Goal: Transaction & Acquisition: Purchase product/service

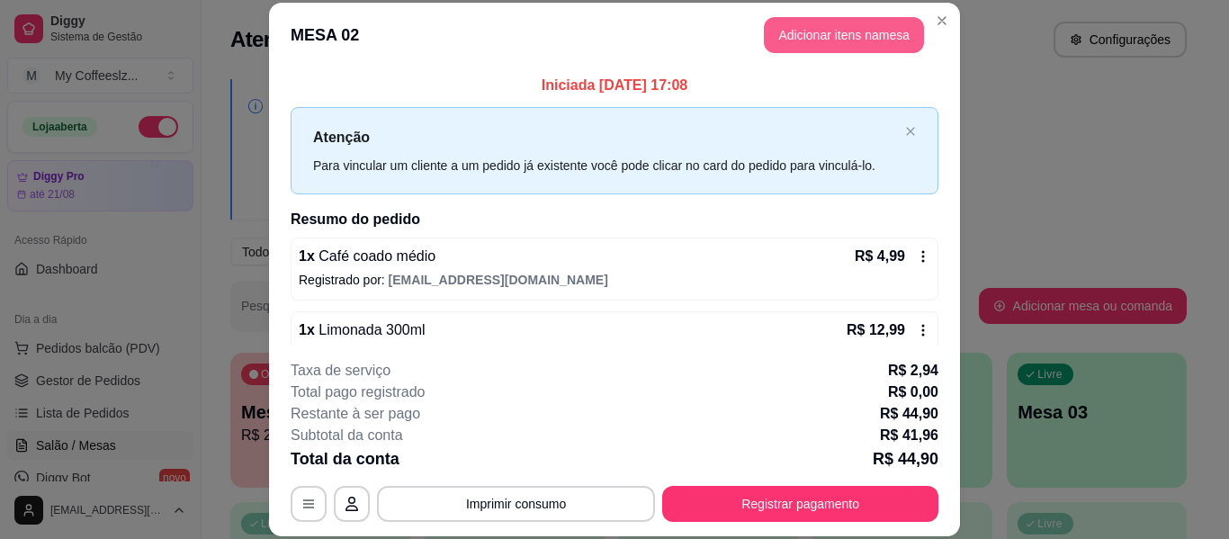
click at [812, 32] on button "Adicionar itens na mesa" at bounding box center [844, 35] width 160 height 36
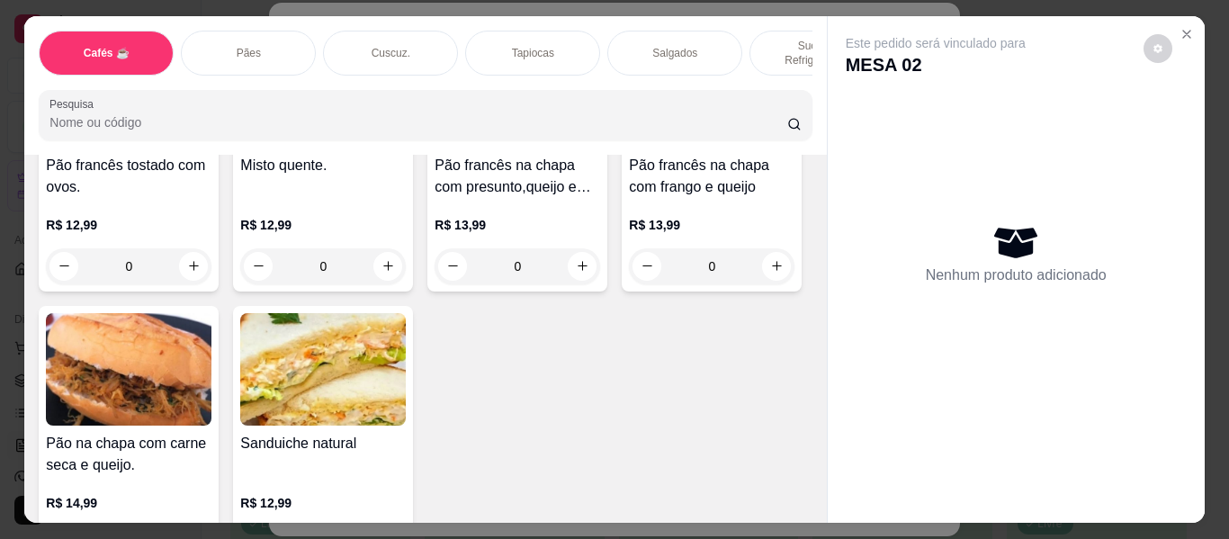
scroll to position [3149, 0]
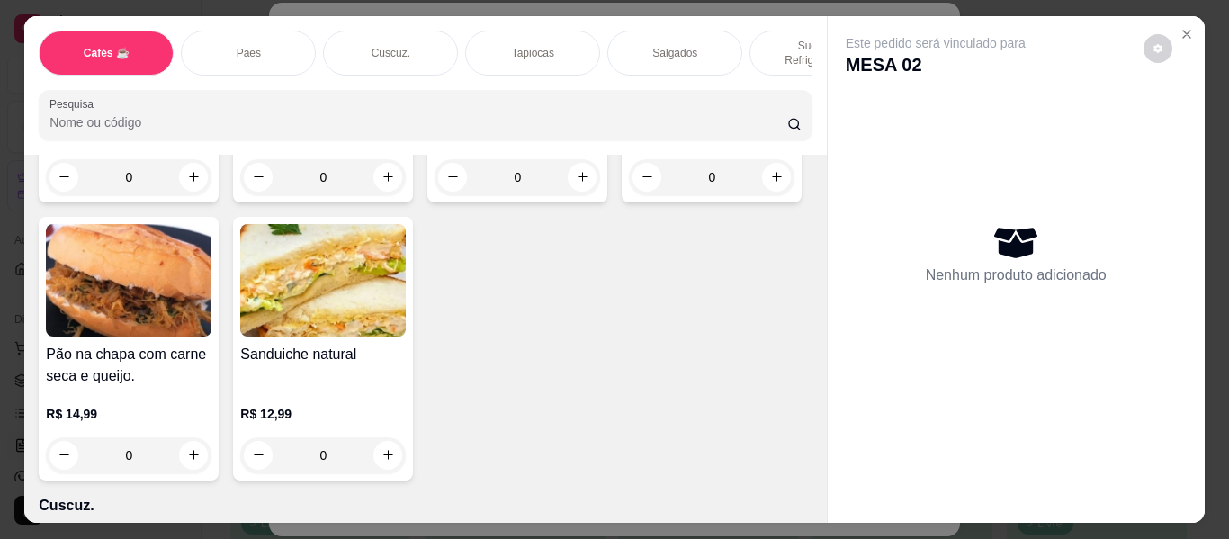
click at [679, 31] on div "Salgados" at bounding box center [674, 53] width 135 height 45
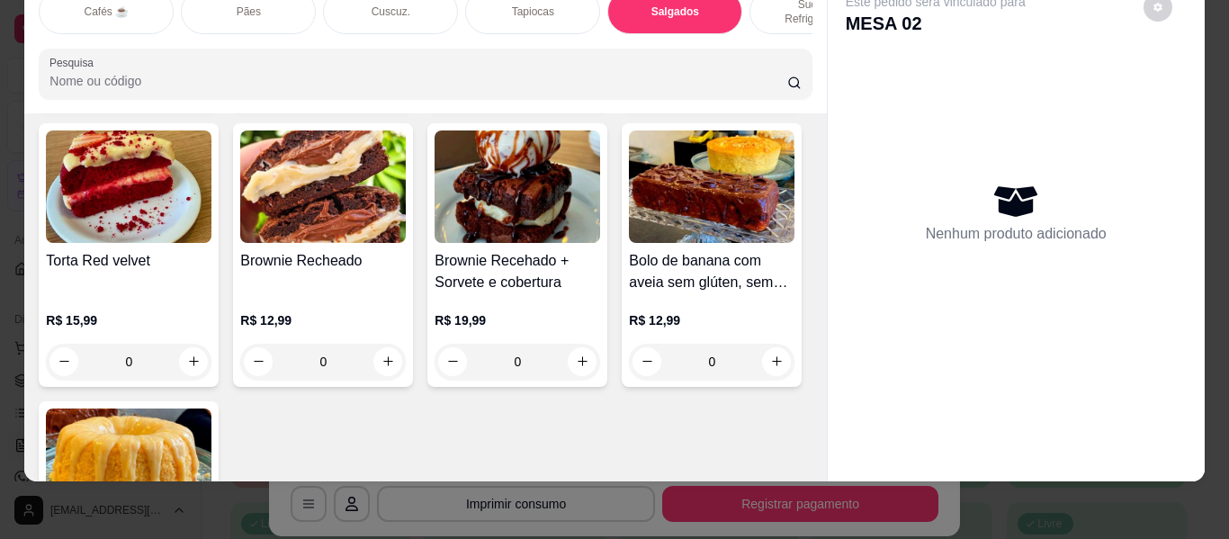
scroll to position [8129, 0]
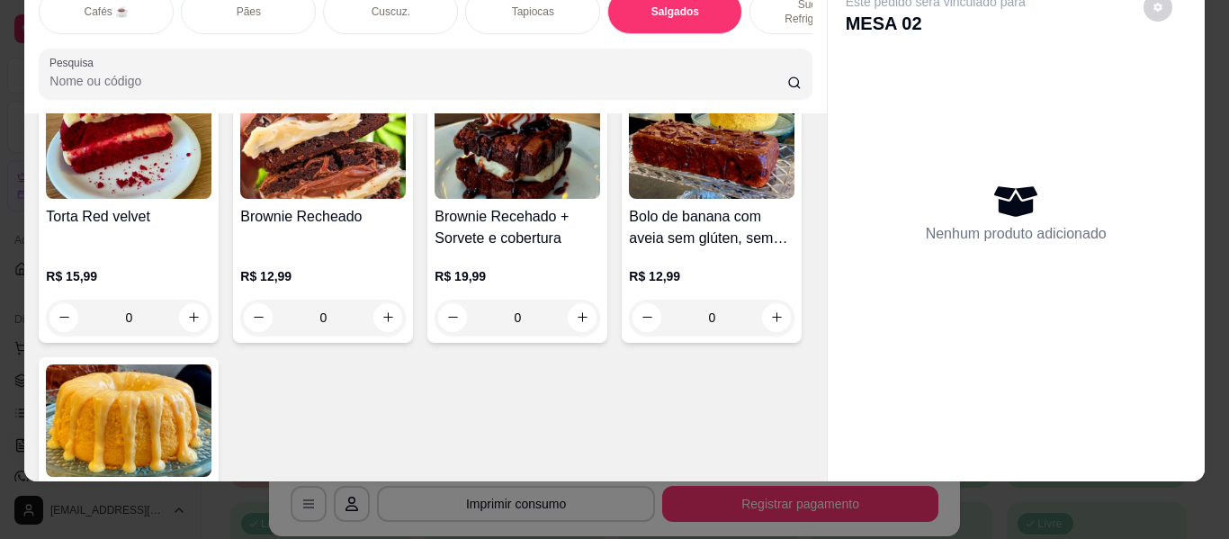
type input "1"
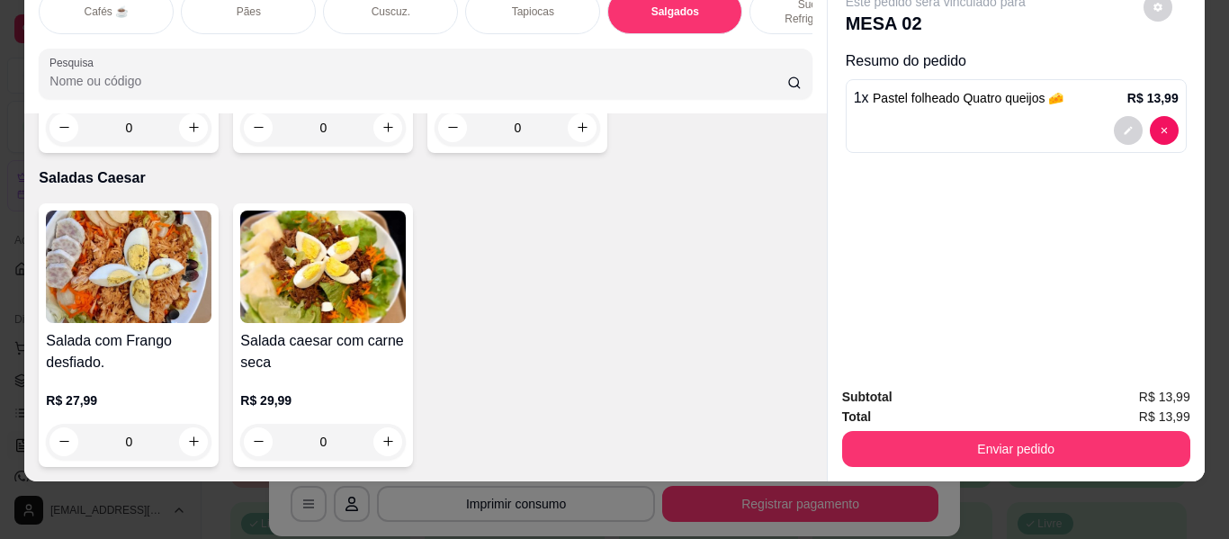
scroll to position [10288, 0]
type input "1"
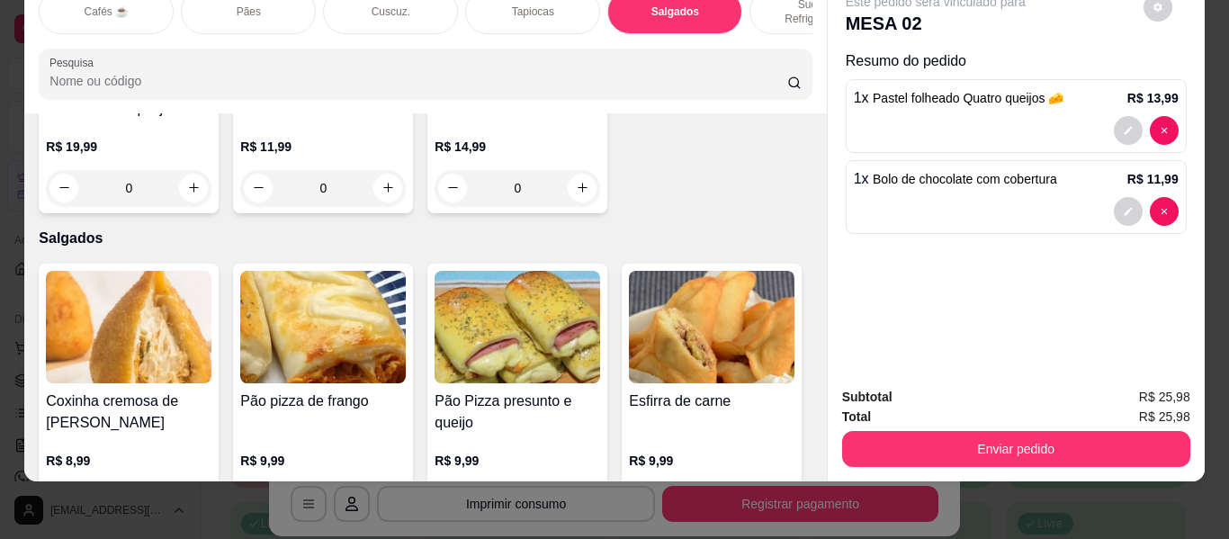
scroll to position [5430, 0]
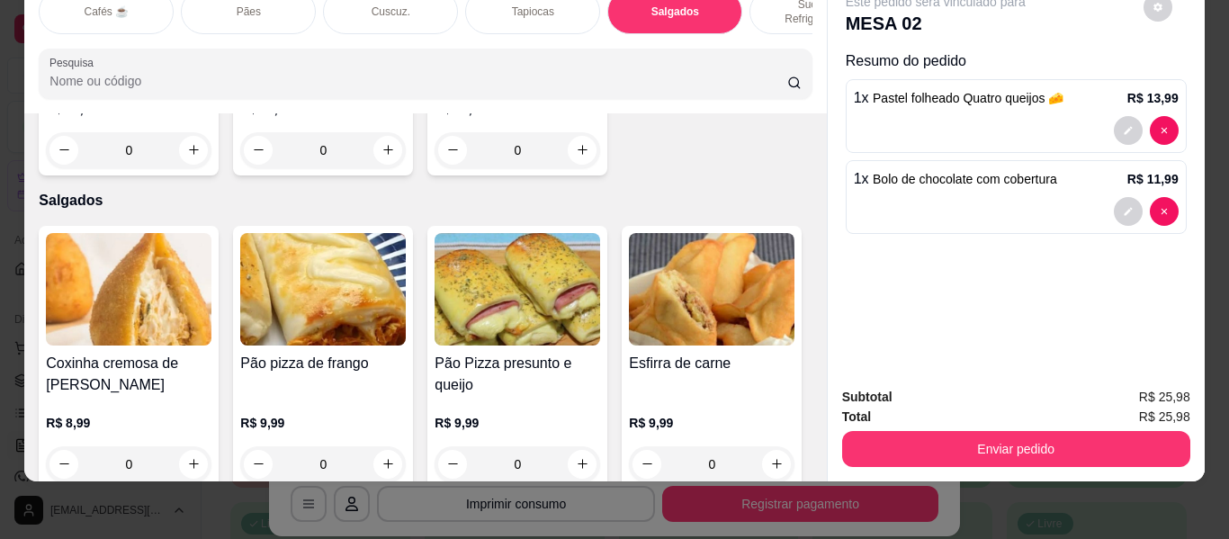
type input "1"
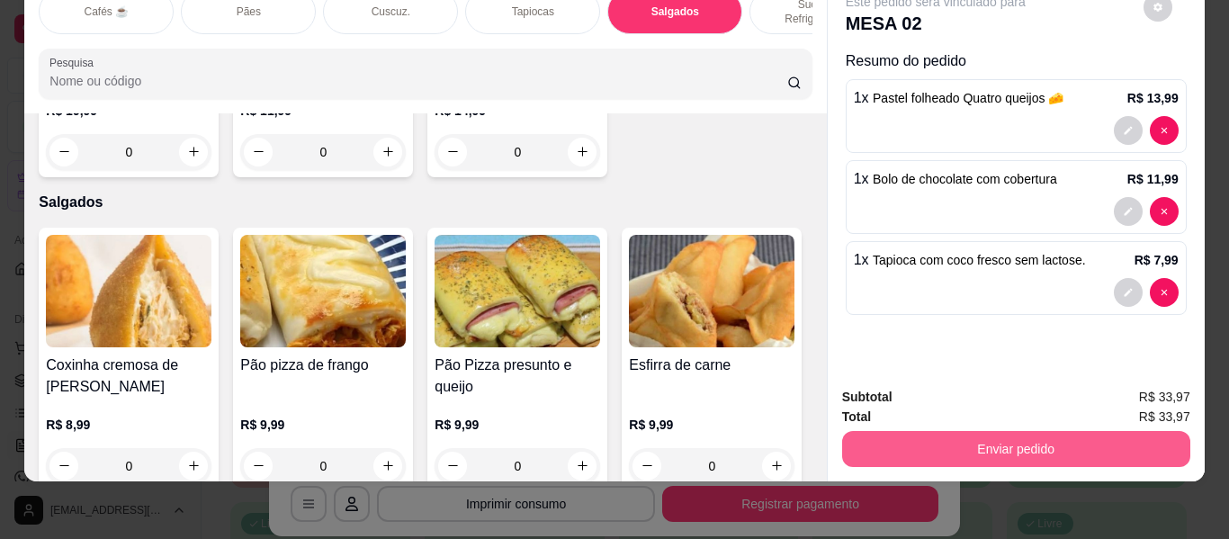
click at [846, 431] on button "Enviar pedido" at bounding box center [1016, 449] width 348 height 36
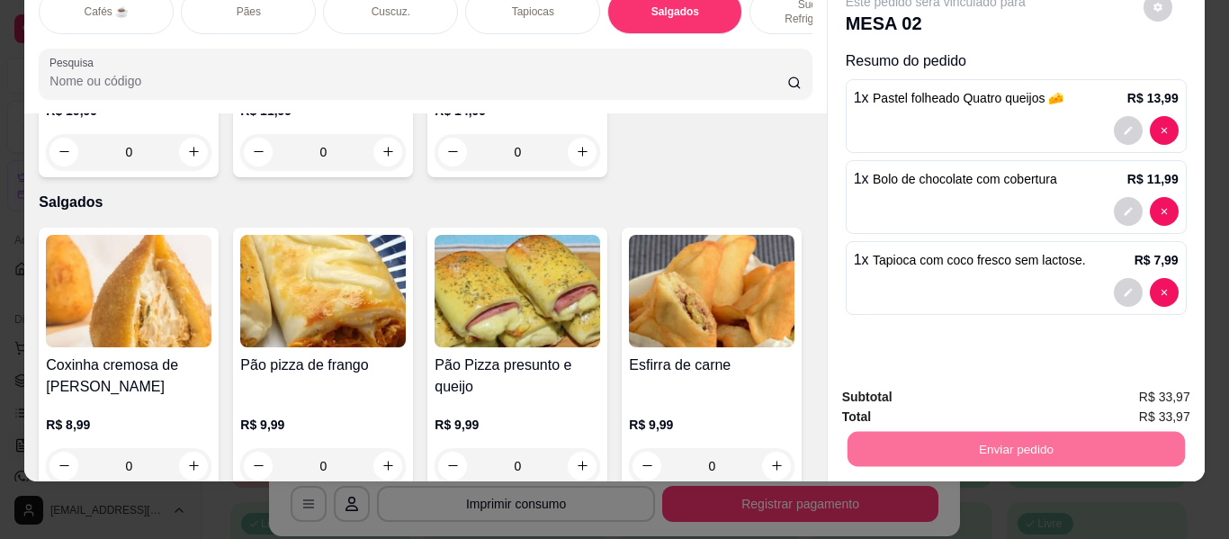
click at [889, 393] on button "Não registrar e enviar pedido" at bounding box center [956, 390] width 187 height 34
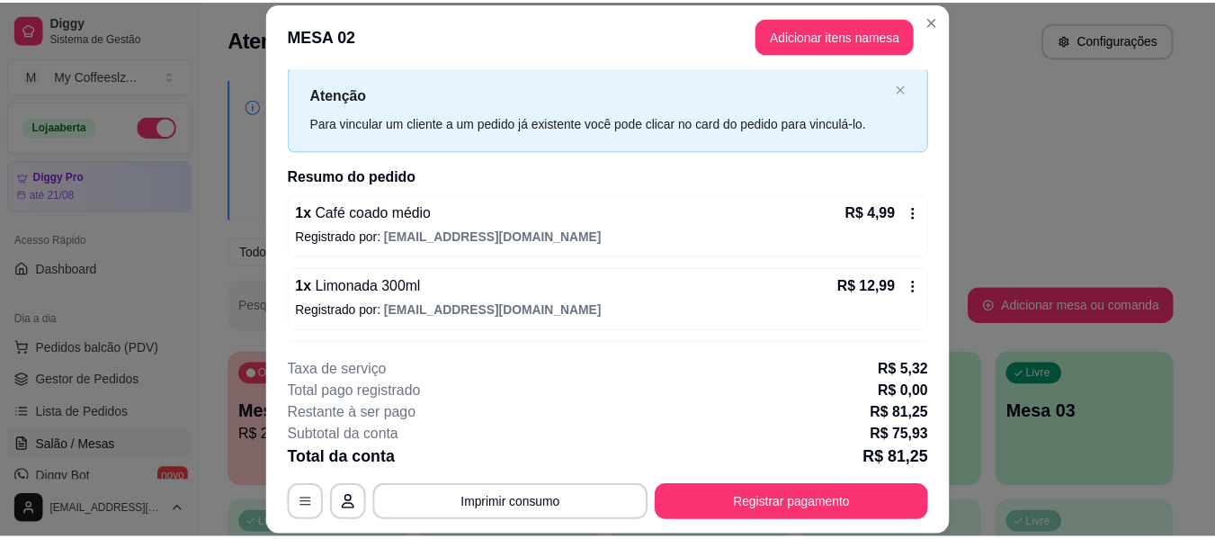
scroll to position [0, 0]
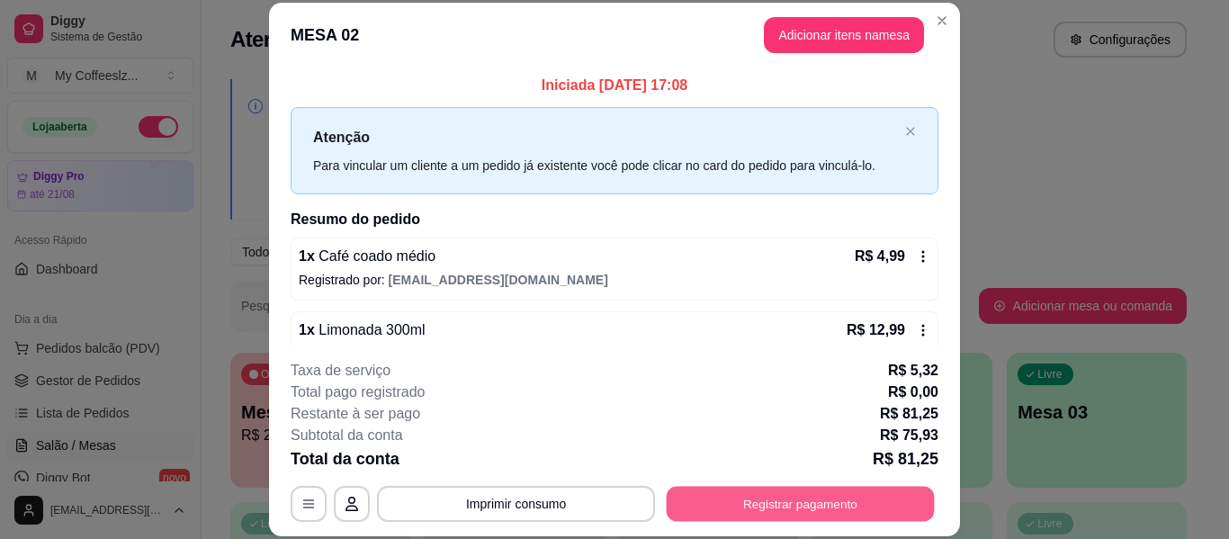
click at [793, 498] on button "Registrar pagamento" at bounding box center [801, 504] width 268 height 35
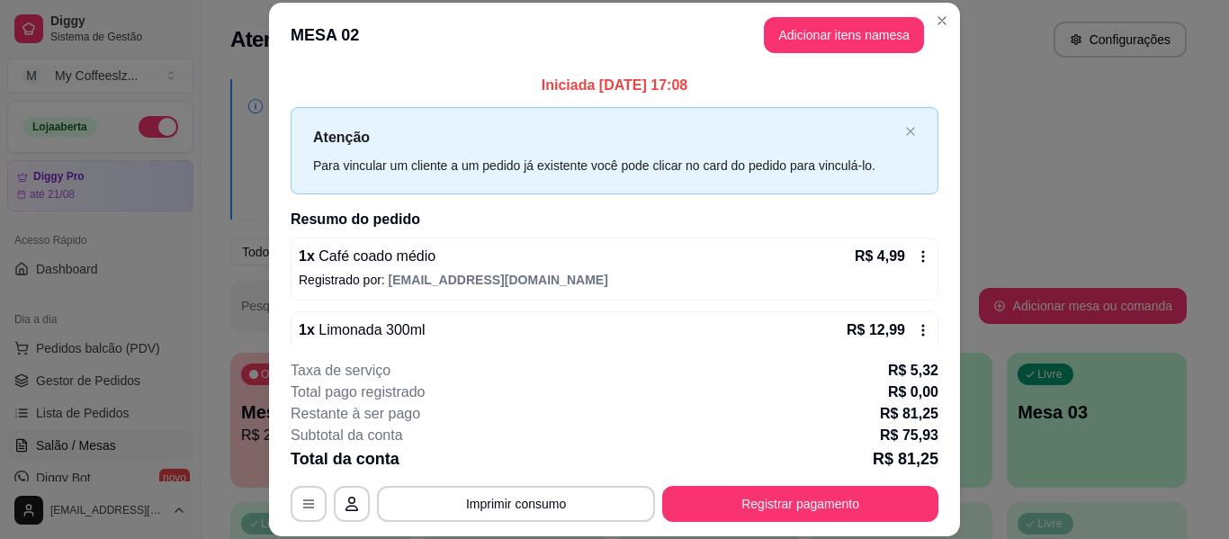
click at [714, 290] on div "Débito" at bounding box center [737, 292] width 46 height 23
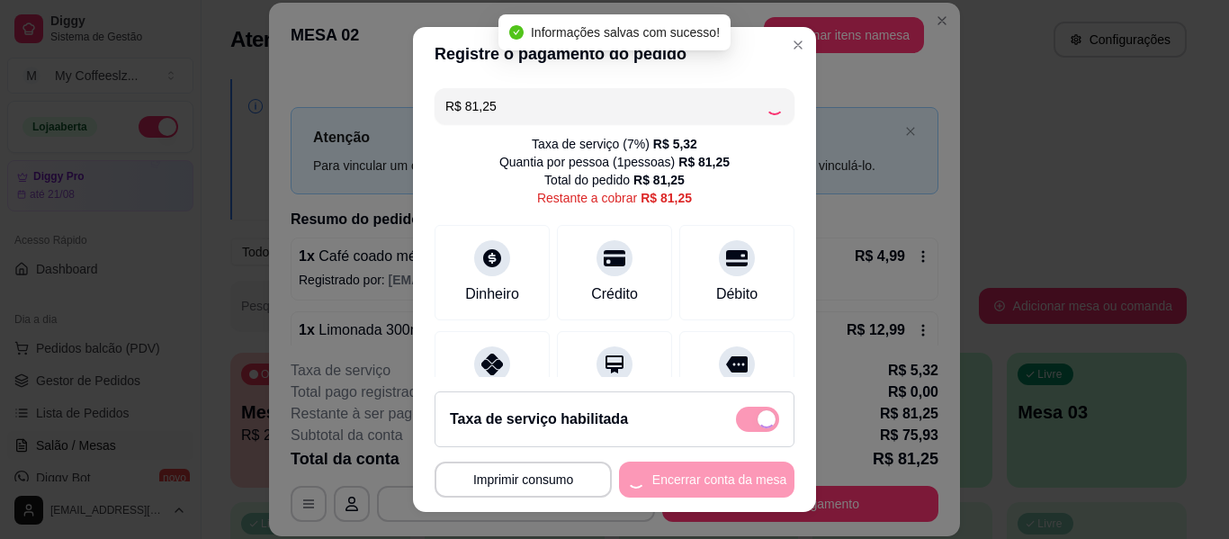
type input "R$ 0,00"
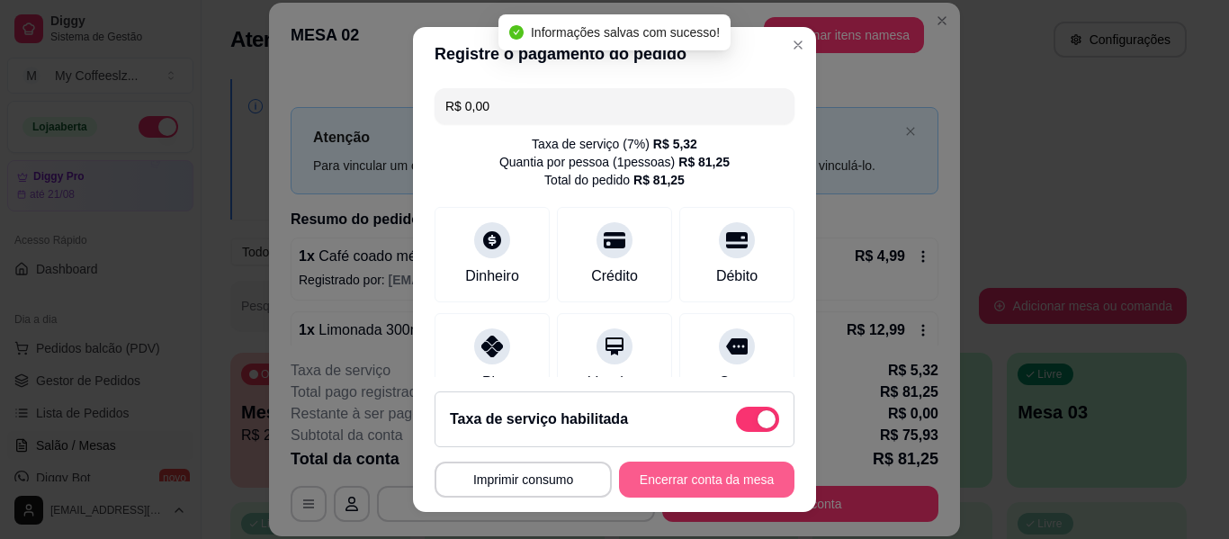
click at [643, 473] on button "Encerrar conta da mesa" at bounding box center [706, 480] width 175 height 36
